Goal: Find specific page/section: Find specific page/section

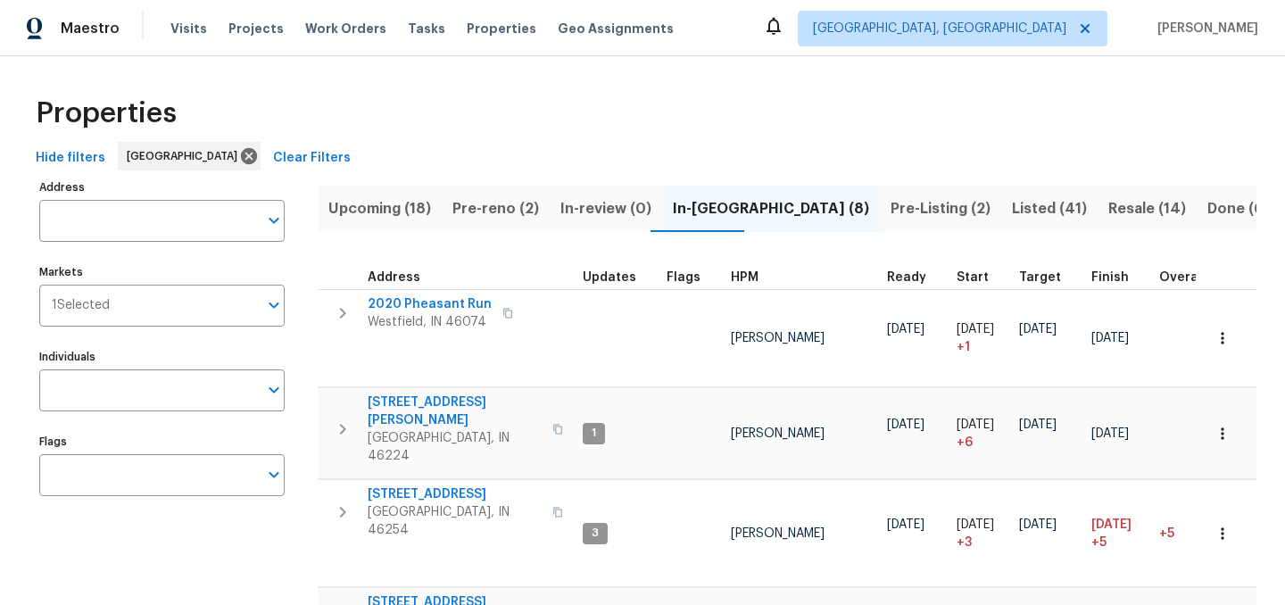
click at [1012, 203] on span "Listed (41)" at bounding box center [1049, 208] width 75 height 25
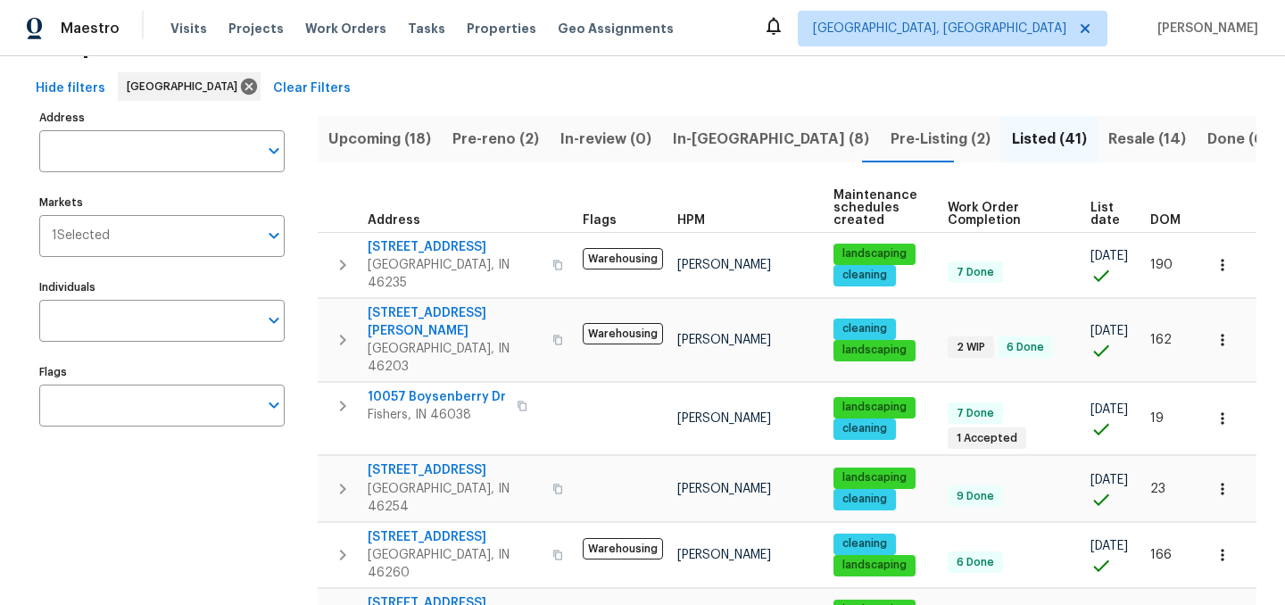
scroll to position [137, 0]
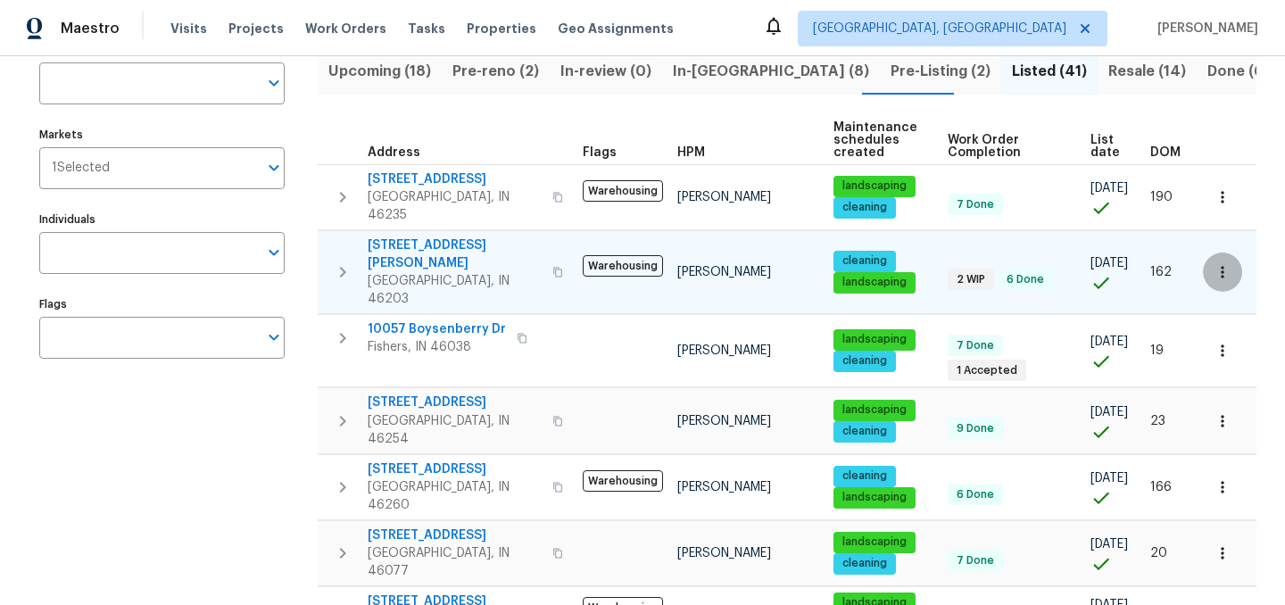
click at [1223, 266] on icon "button" at bounding box center [1221, 272] width 3 height 12
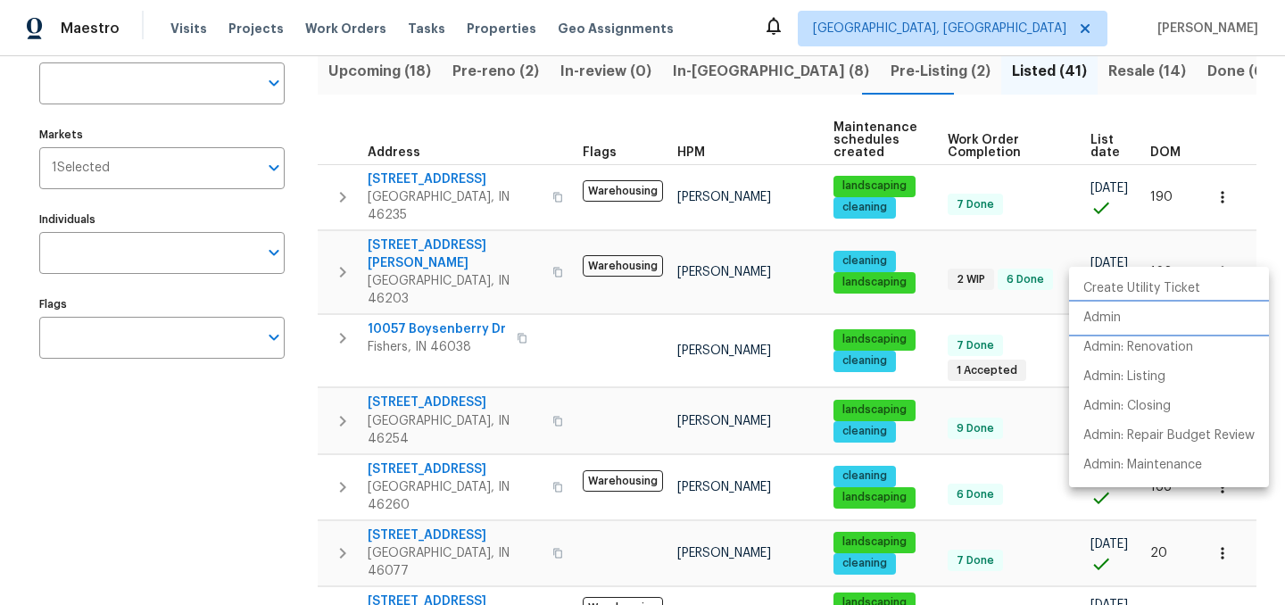
click at [1156, 324] on li "Admin" at bounding box center [1169, 317] width 200 height 29
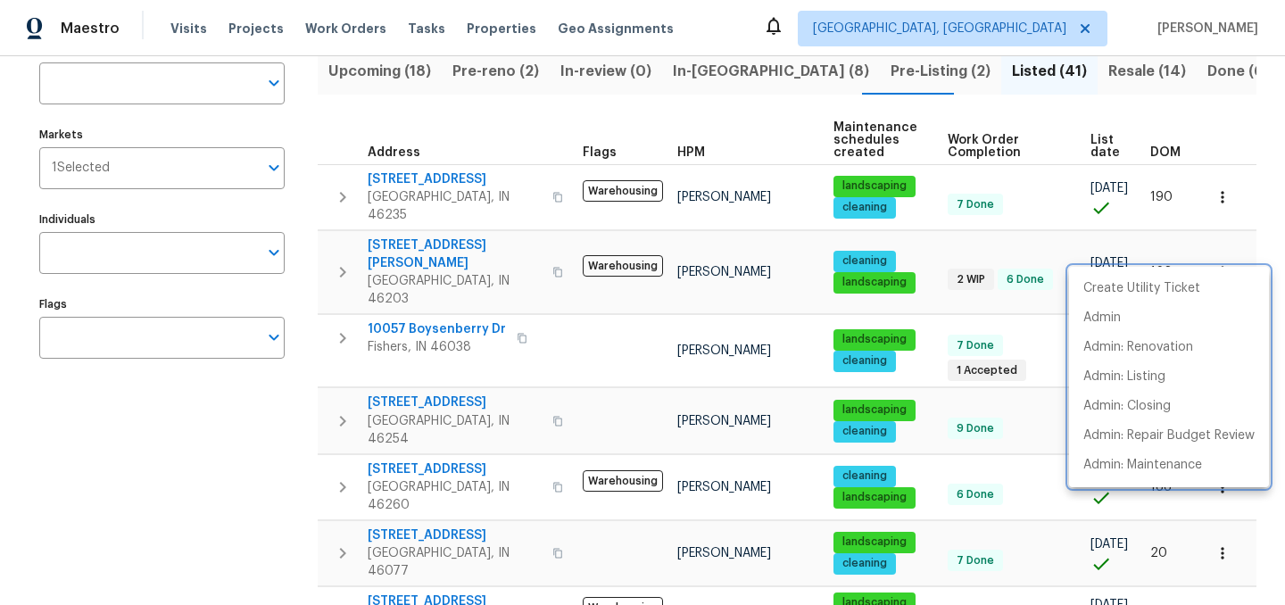
click at [696, 119] on div at bounding box center [642, 302] width 1285 height 605
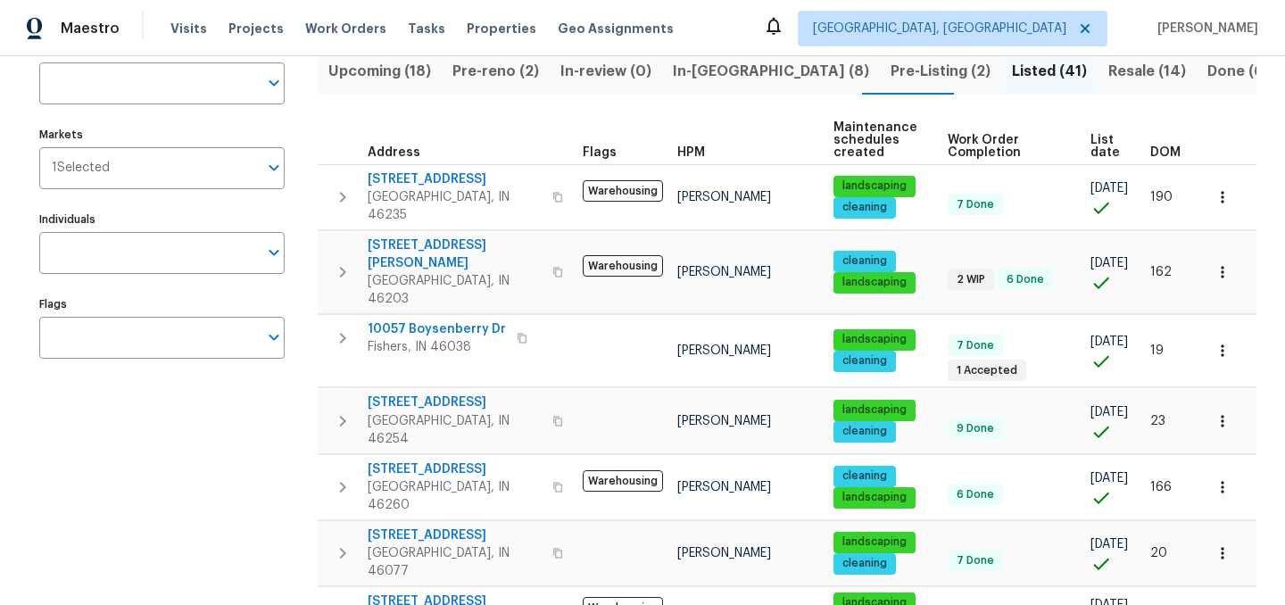
click at [705, 82] on span "In-[GEOGRAPHIC_DATA] (8)" at bounding box center [771, 71] width 196 height 25
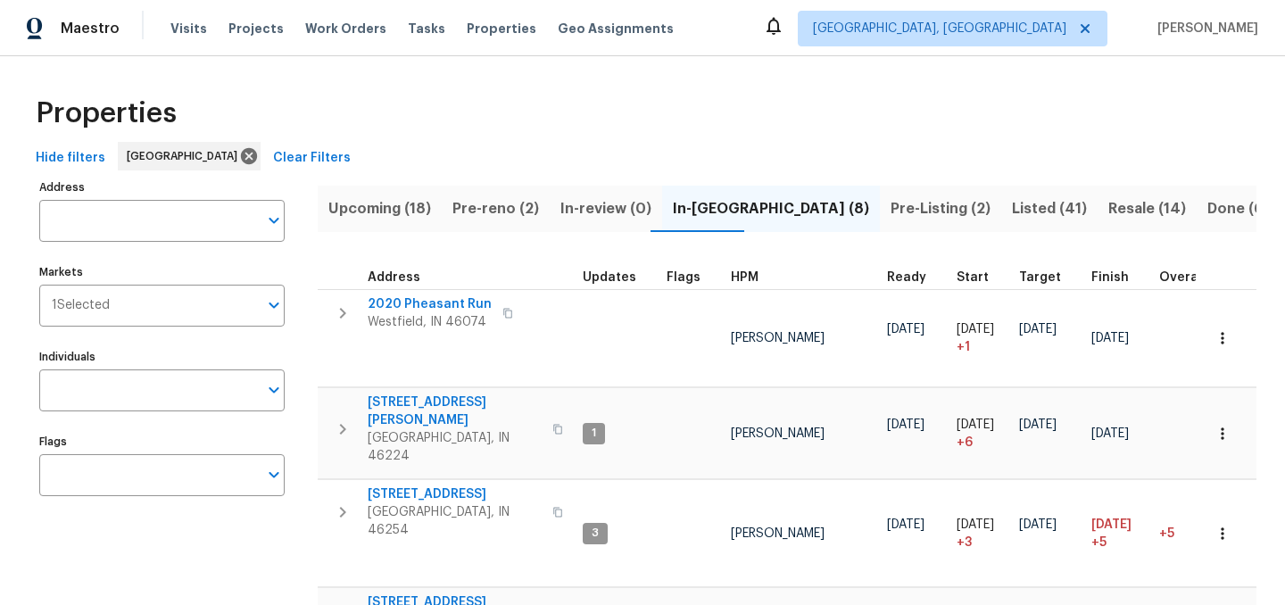
click at [492, 211] on span "Pre-reno (2)" at bounding box center [495, 208] width 87 height 25
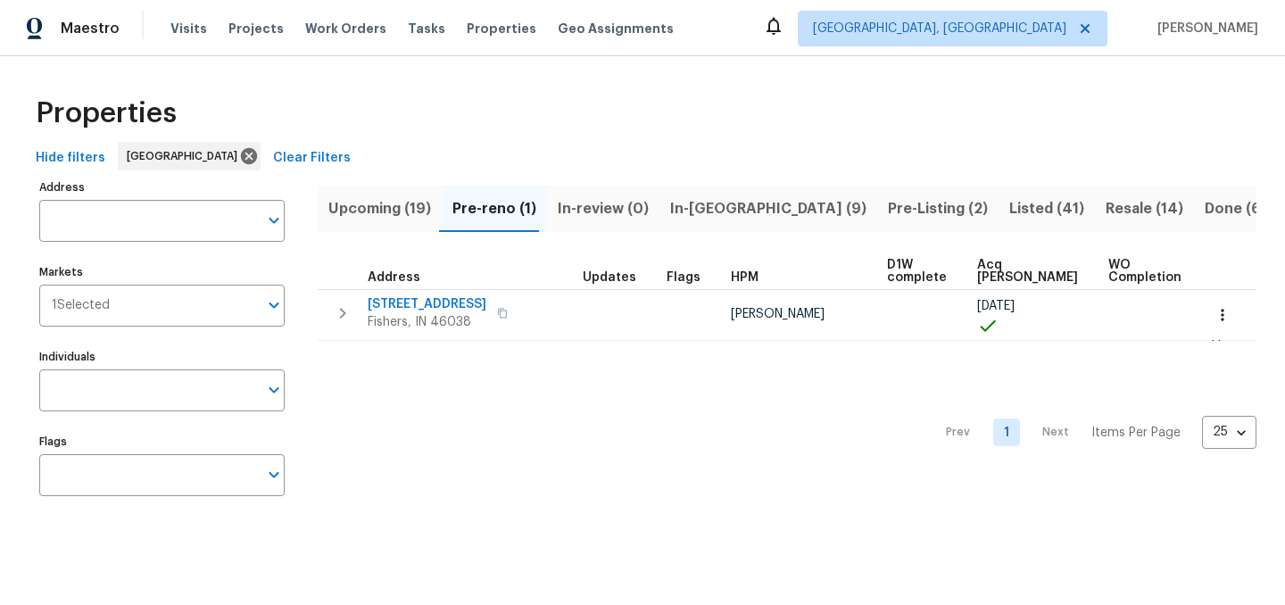
click at [677, 208] on span "In-reno (9)" at bounding box center [768, 208] width 196 height 25
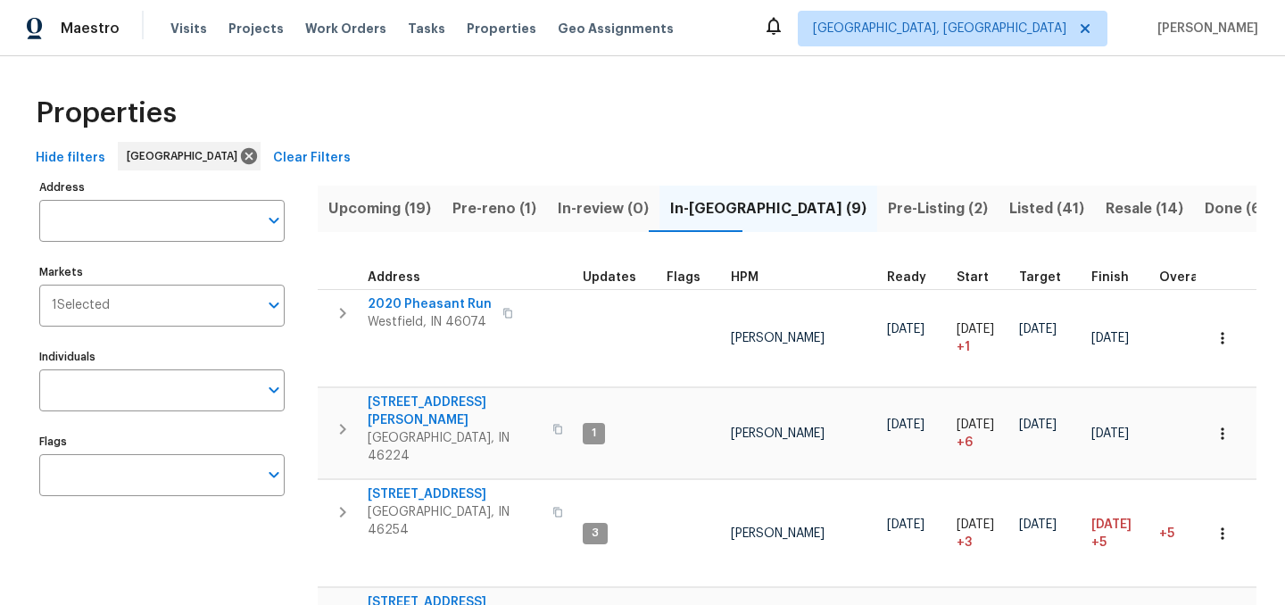
click at [368, 203] on span "Upcoming (19)" at bounding box center [379, 208] width 103 height 25
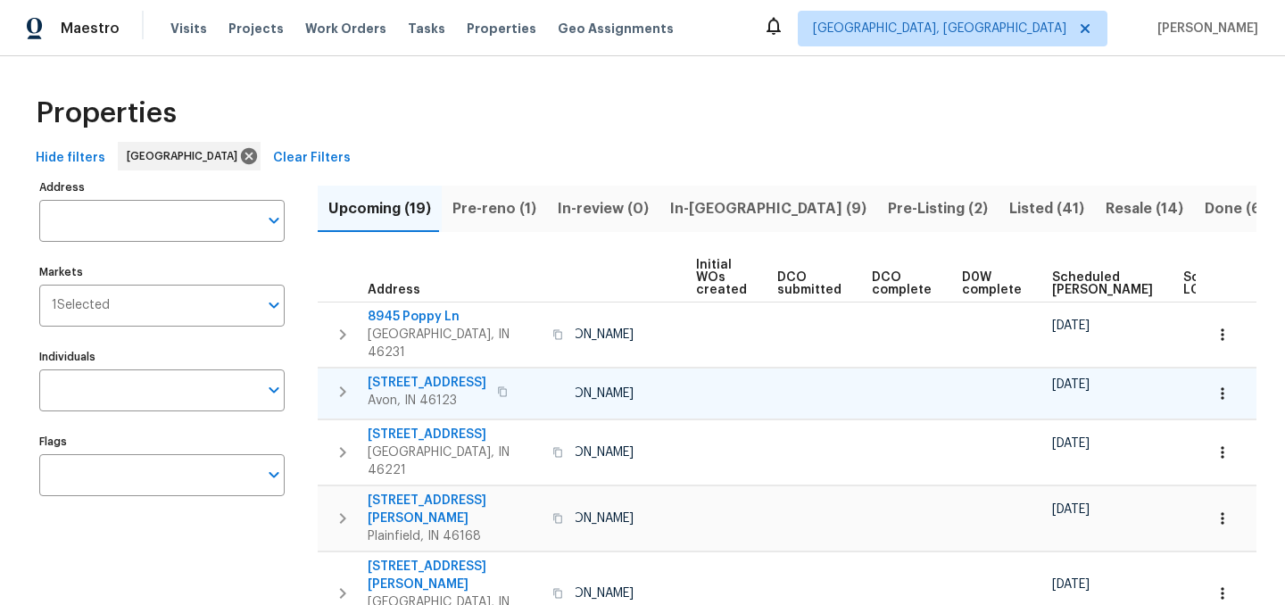
scroll to position [0, 196]
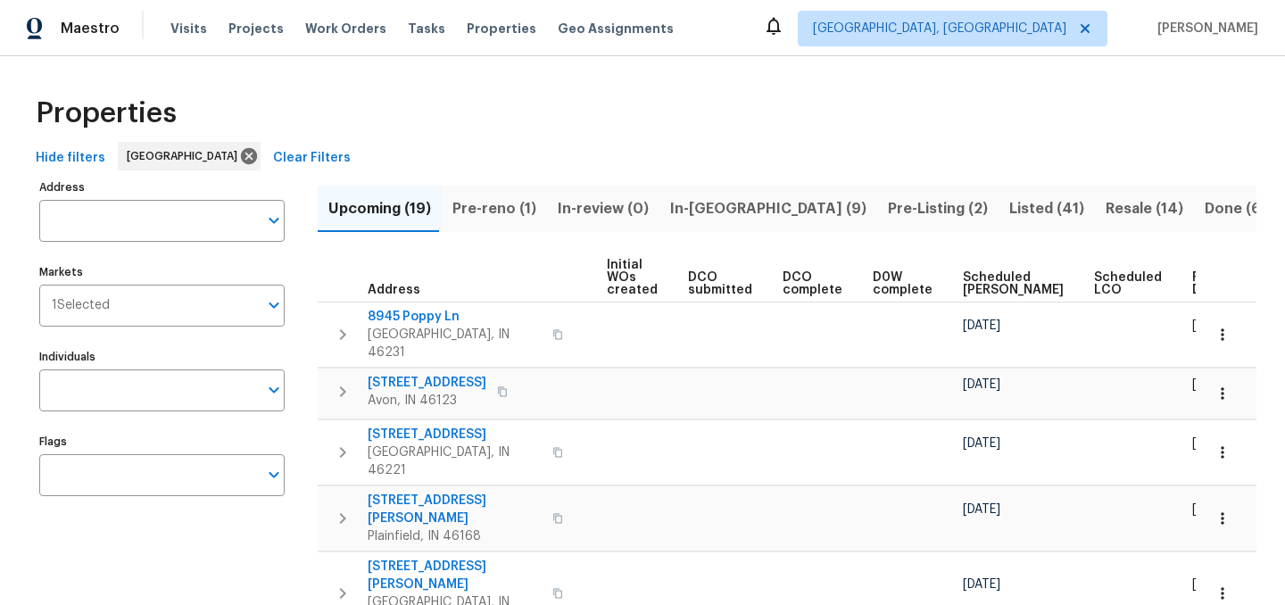
click at [1192, 273] on span "Ready Date" at bounding box center [1211, 283] width 39 height 25
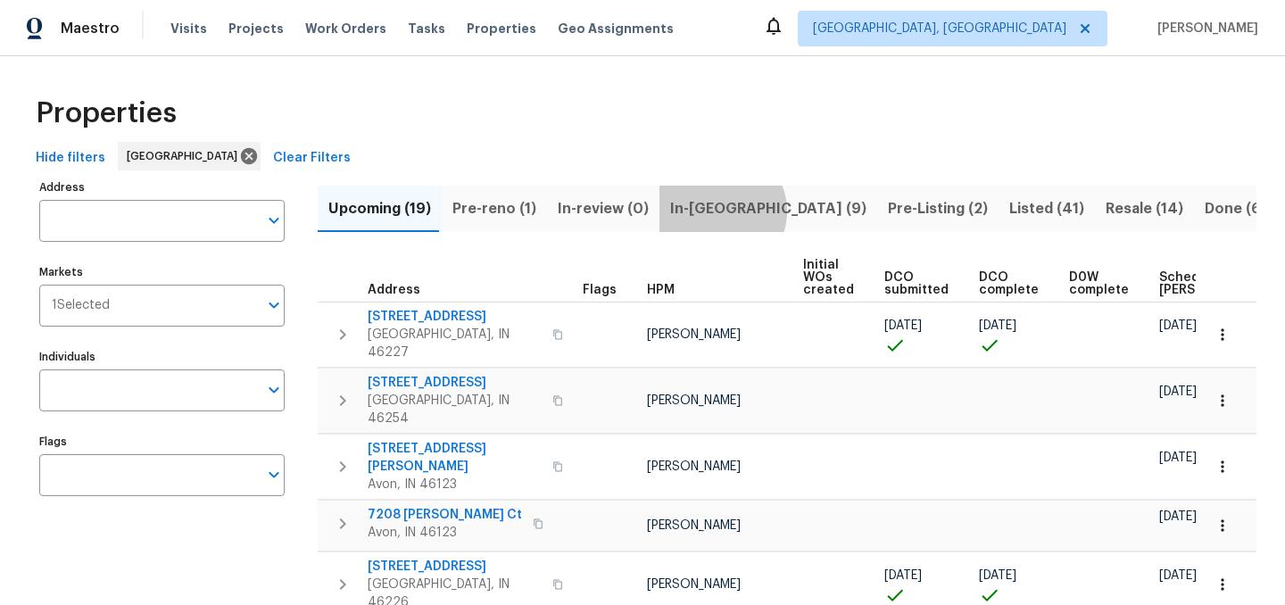
click at [710, 211] on span "In-reno (9)" at bounding box center [768, 208] width 196 height 25
